Goal: Transaction & Acquisition: Purchase product/service

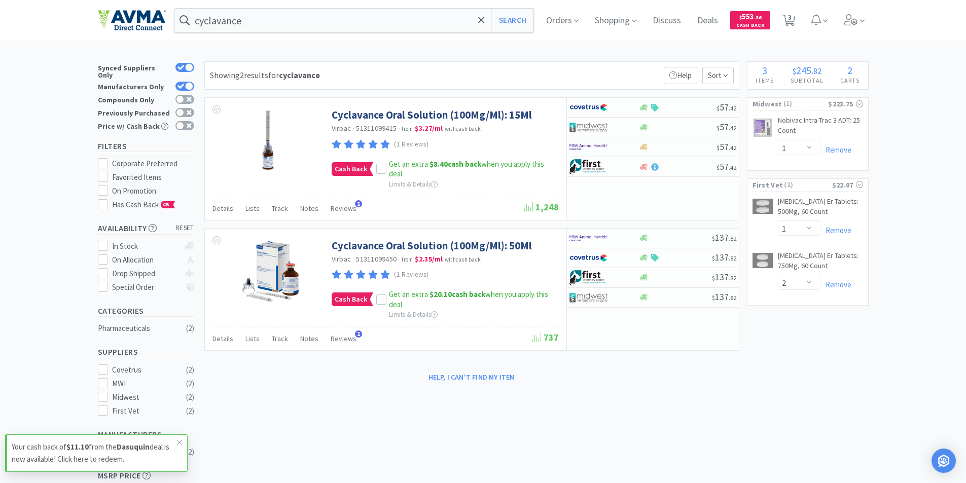
select select "1"
select select "2"
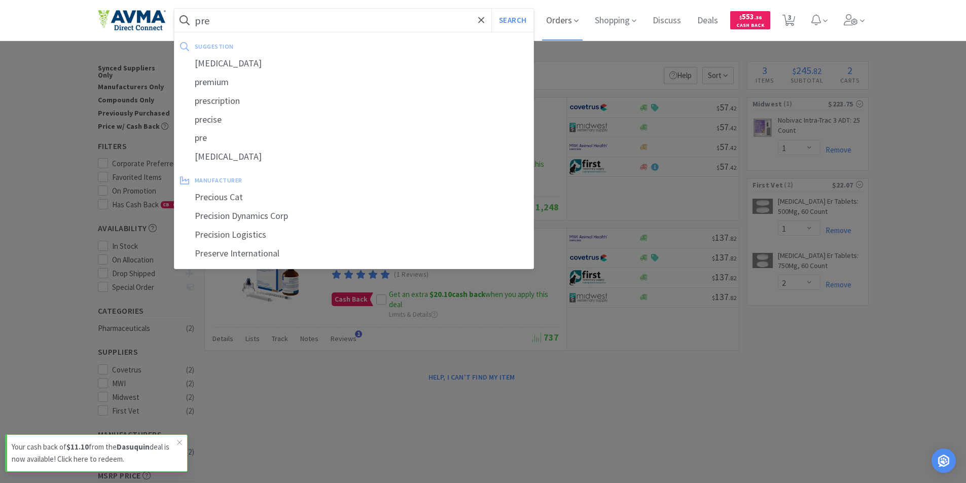
click at [559, 20] on span "Orders" at bounding box center [562, 20] width 41 height 41
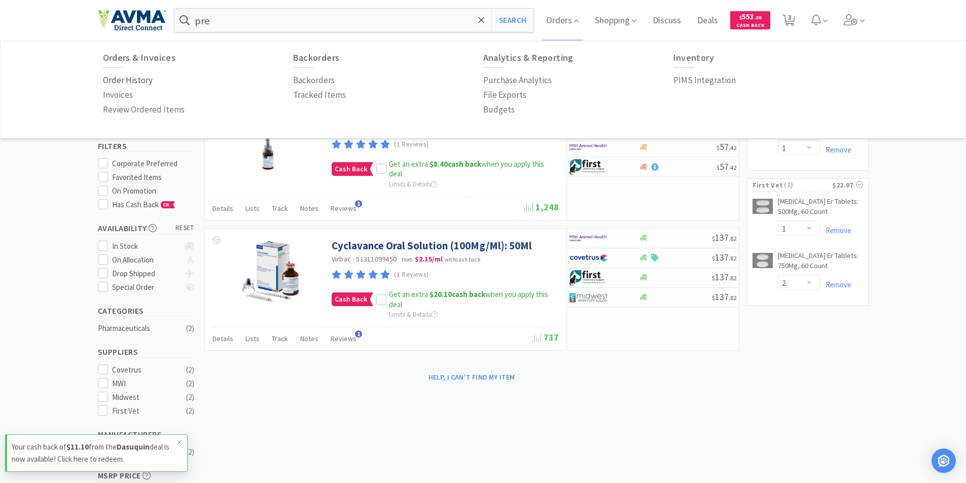
click at [117, 79] on p "Order History" at bounding box center [128, 81] width 50 height 14
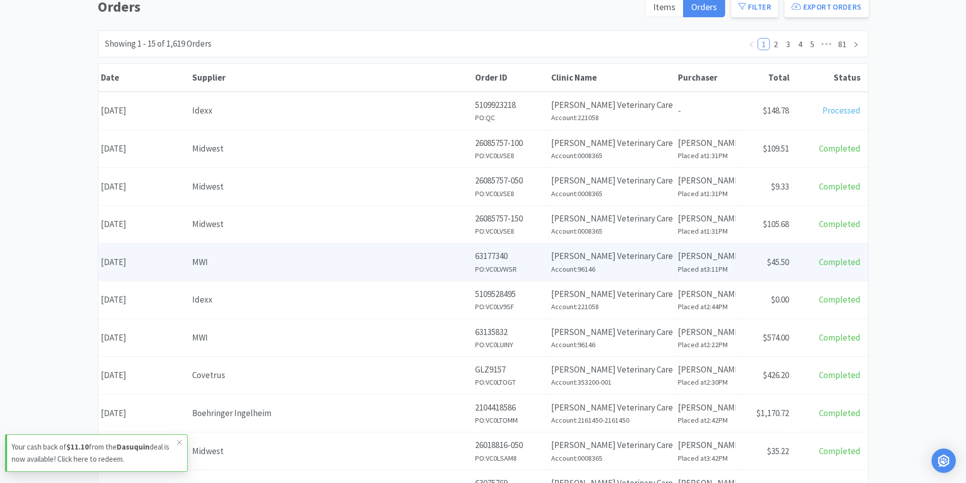
scroll to position [101, 0]
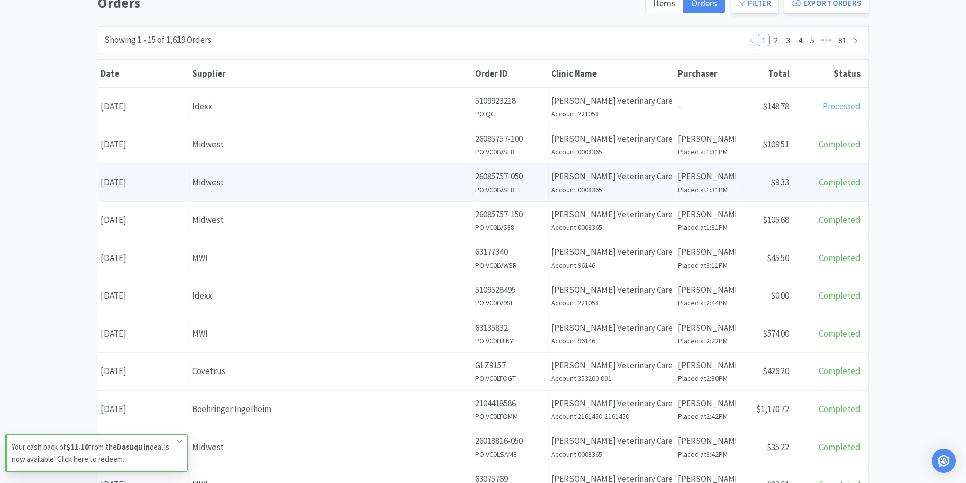
click at [147, 181] on div "Date [DATE]" at bounding box center [143, 183] width 91 height 26
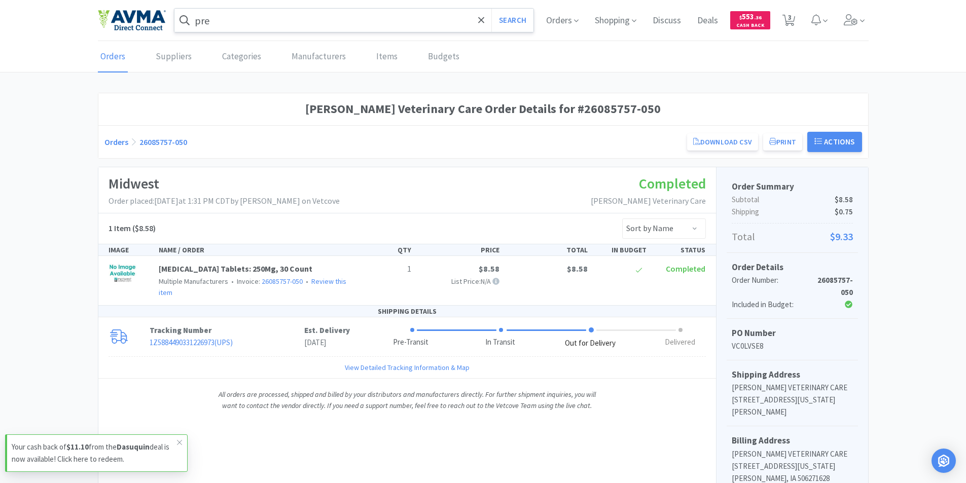
click at [253, 20] on input "pre" at bounding box center [354, 20] width 360 height 23
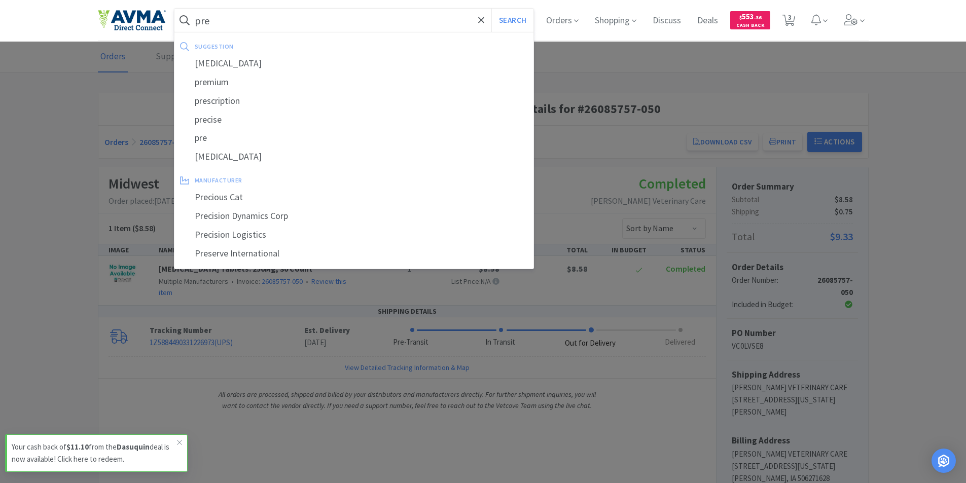
click at [253, 20] on input "pre" at bounding box center [354, 20] width 360 height 23
type input "p"
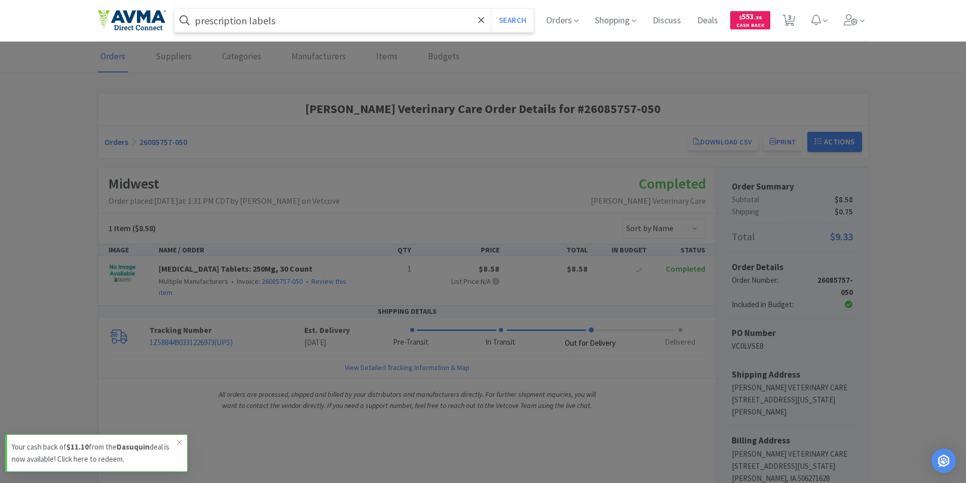
type input "prescription labels"
click at [491, 9] on button "Search" at bounding box center [512, 20] width 42 height 23
select select "1"
select select "2"
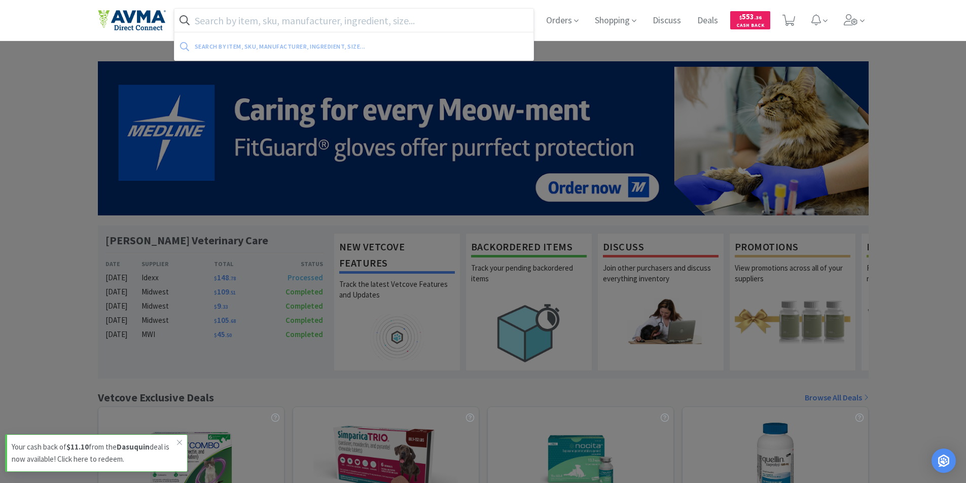
click at [245, 13] on input "text" at bounding box center [354, 20] width 360 height 23
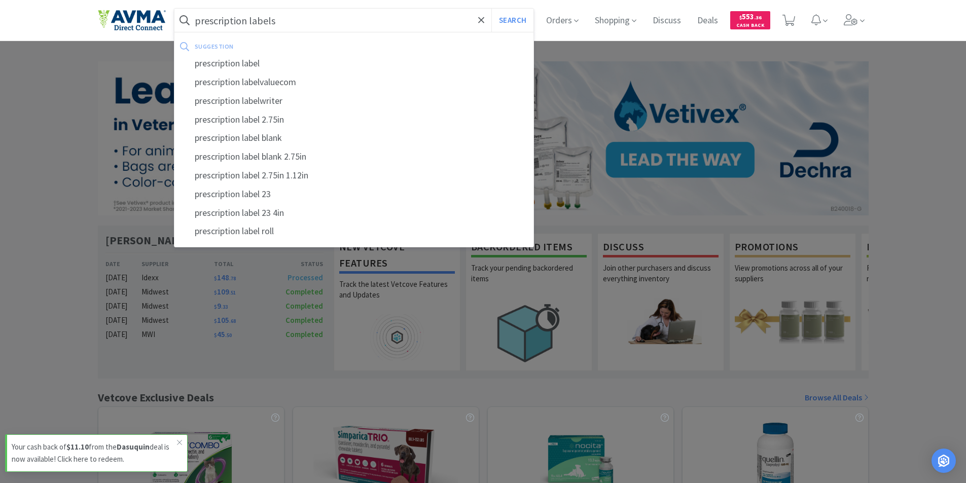
type input "prescription labels"
click at [491, 9] on button "Search" at bounding box center [512, 20] width 42 height 23
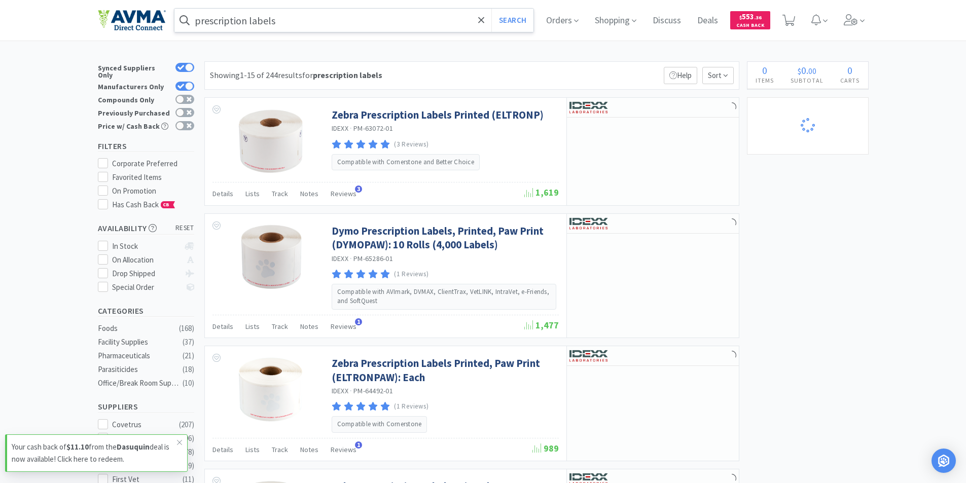
select select "1"
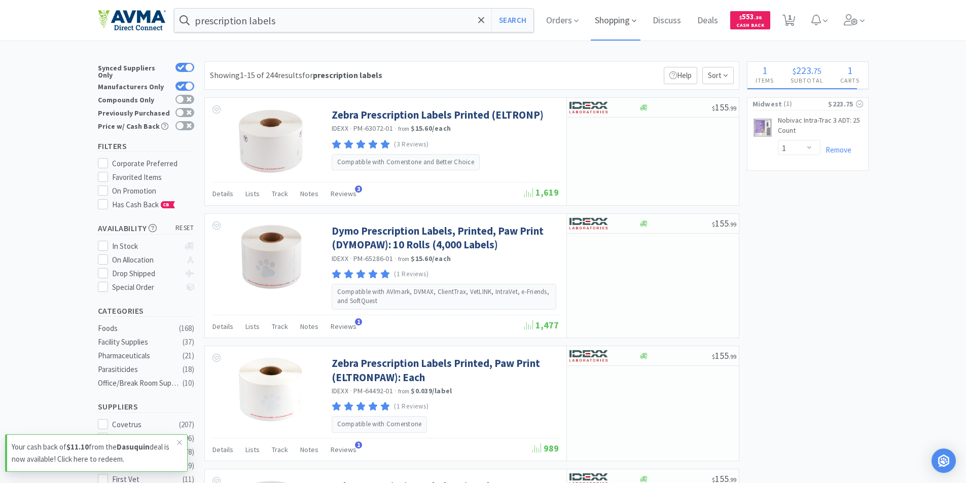
select select "1"
select select "2"
click at [293, 21] on input "prescription labels" at bounding box center [354, 20] width 360 height 23
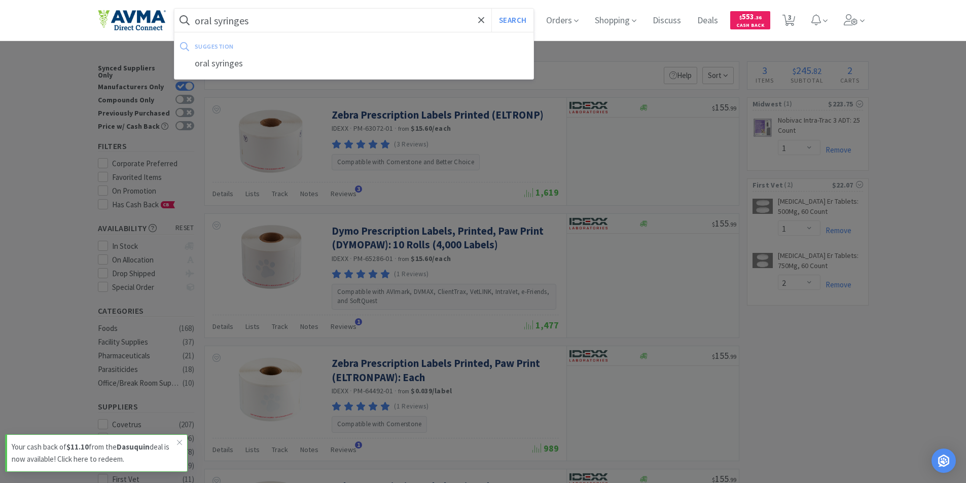
click at [491, 9] on button "Search" at bounding box center [512, 20] width 42 height 23
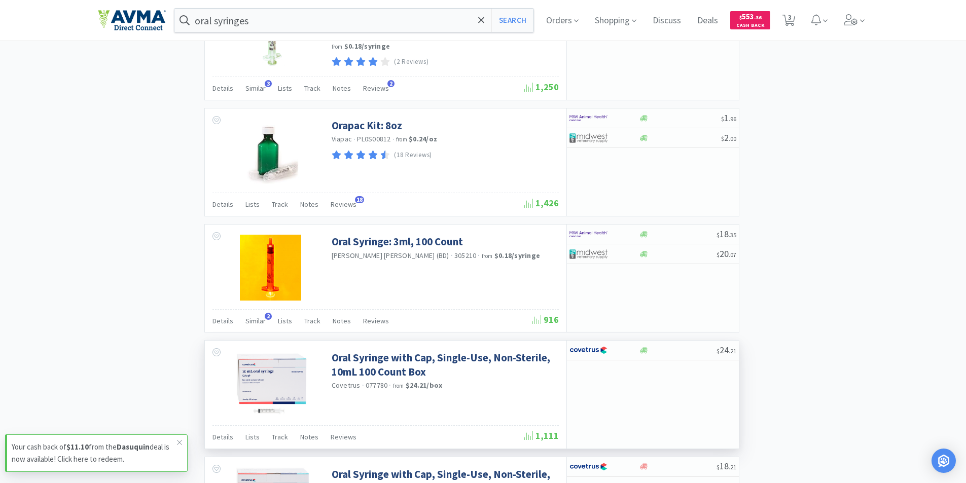
scroll to position [1445, 0]
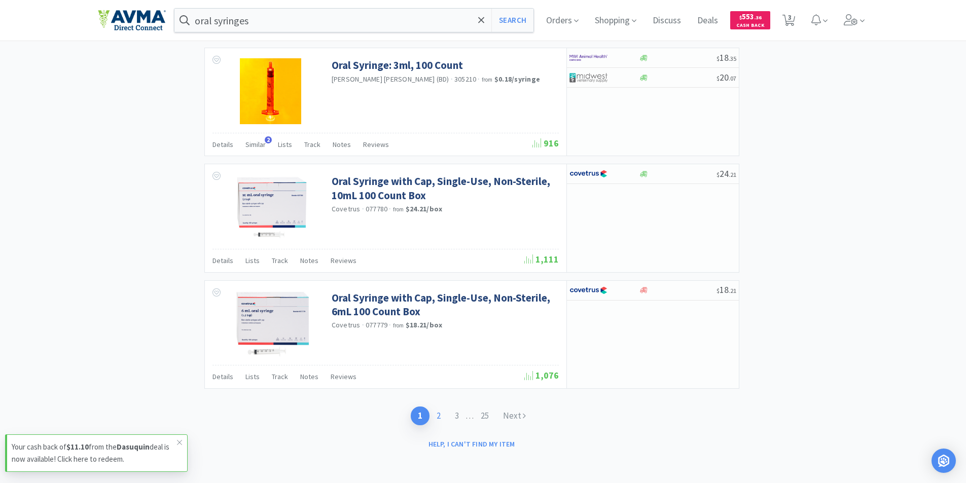
click at [437, 418] on link "2" at bounding box center [439, 416] width 18 height 19
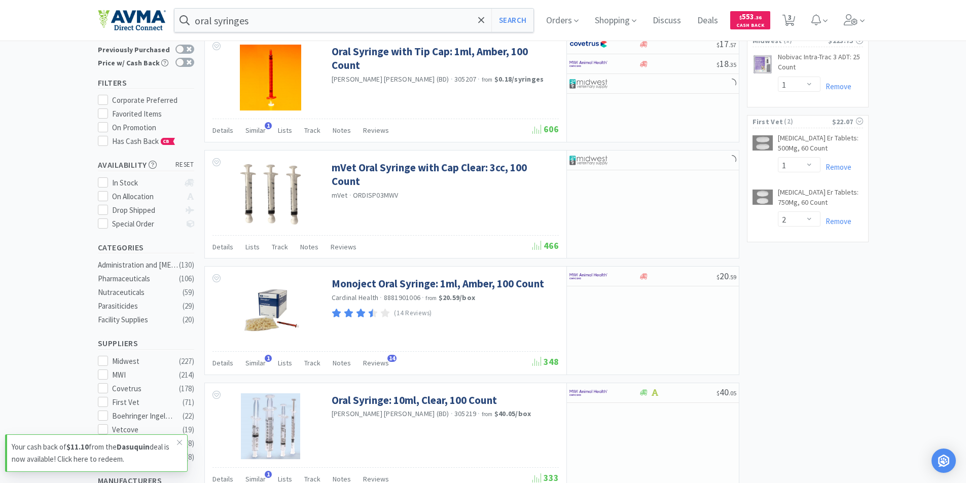
scroll to position [152, 0]
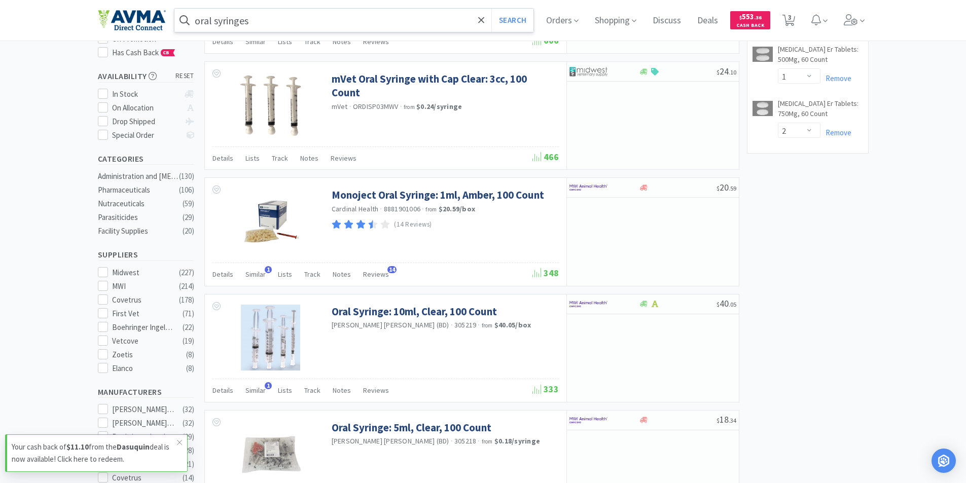
click at [268, 26] on input "oral syringes" at bounding box center [354, 20] width 360 height 23
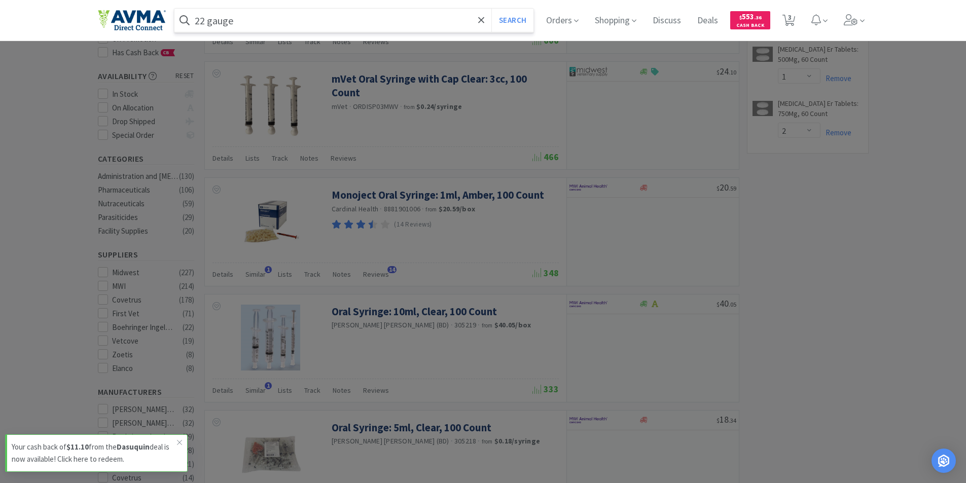
type input "22 gauge"
click at [491, 9] on button "Search" at bounding box center [512, 20] width 42 height 23
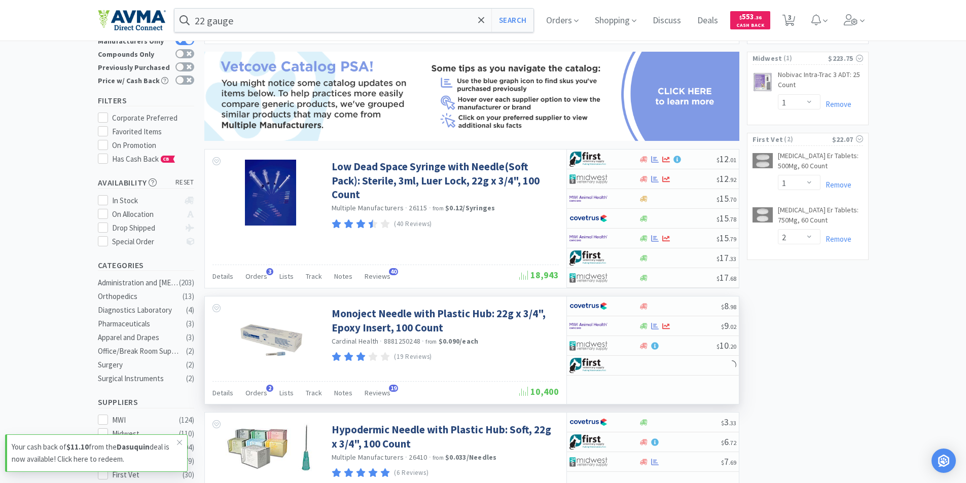
scroll to position [101, 0]
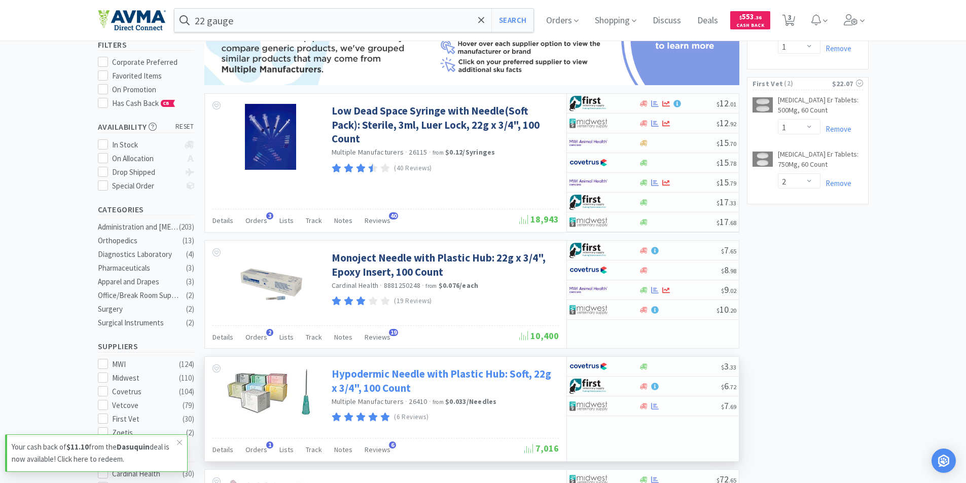
click at [371, 371] on link "Hypodermic Needle with Plastic Hub: Soft, 22g x 3/4", 100 Count" at bounding box center [444, 381] width 225 height 28
